Goal: Find contact information: Obtain details needed to contact an individual or organization

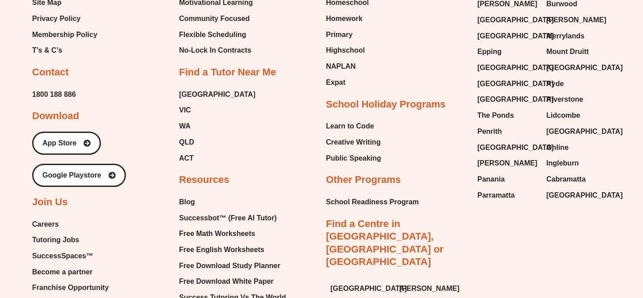
scroll to position [4505, 0]
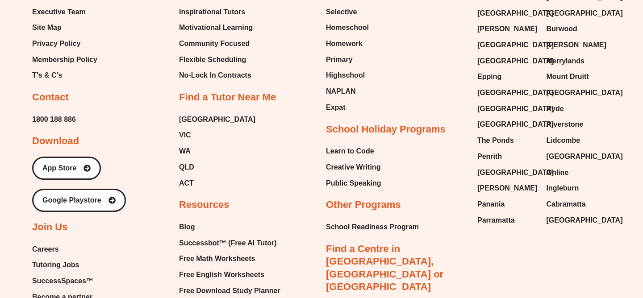
click at [55, 91] on h2 "Contact" at bounding box center [50, 97] width 37 height 13
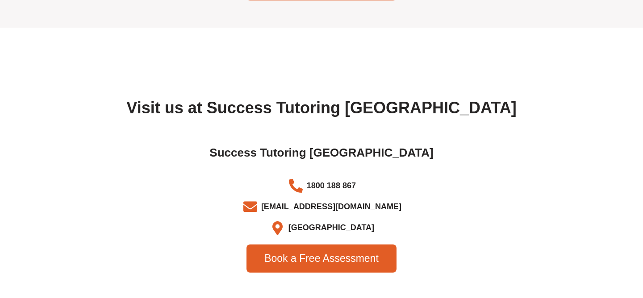
scroll to position [2846, 0]
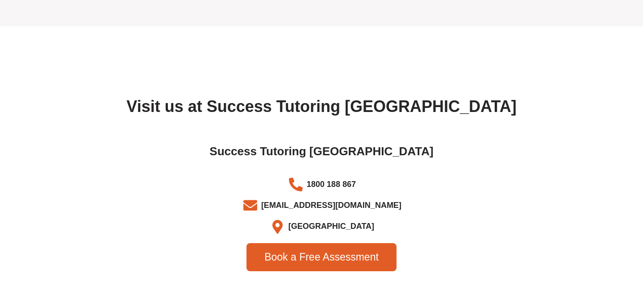
click at [433, 177] on li "1800 188 867" at bounding box center [322, 186] width 492 height 18
click at [382, 219] on li "[GEOGRAPHIC_DATA]" at bounding box center [322, 226] width 492 height 15
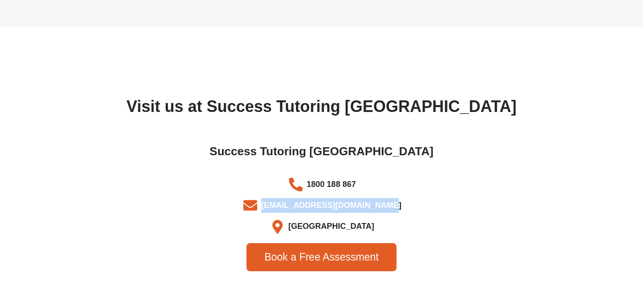
drag, startPoint x: 392, startPoint y: 191, endPoint x: 273, endPoint y: 192, distance: 119.8
click at [273, 198] on li "[EMAIL_ADDRESS][DOMAIN_NAME]" at bounding box center [322, 207] width 492 height 18
copy span "[EMAIL_ADDRESS][DOMAIN_NAME]"
